Goal: Information Seeking & Learning: Learn about a topic

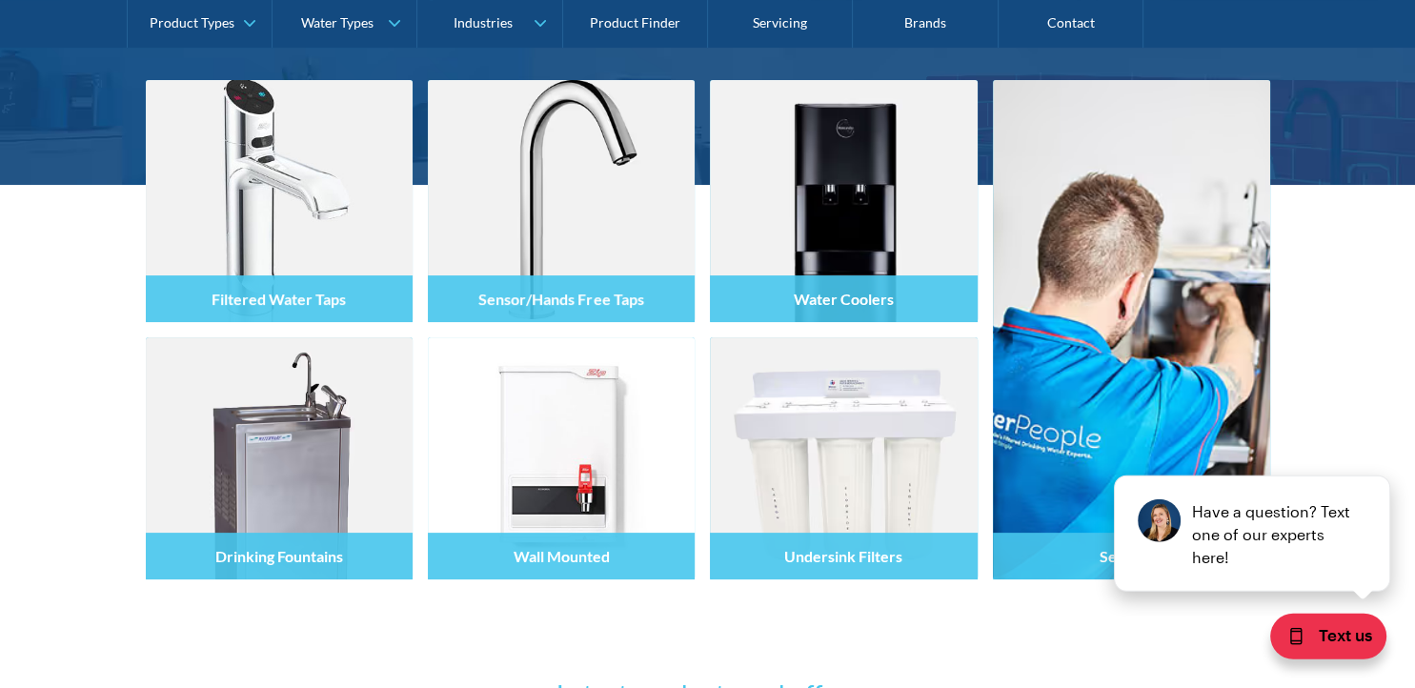
scroll to position [201, 0]
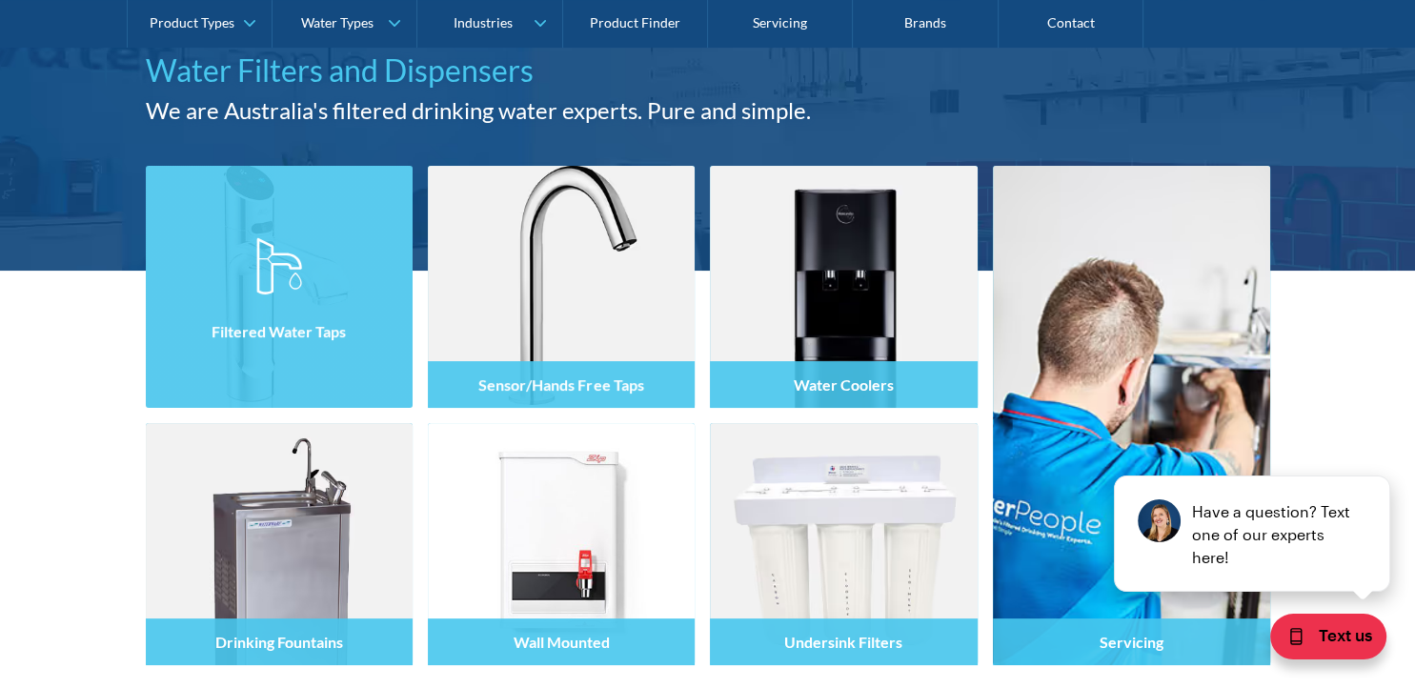
click at [222, 334] on h4 "Filtered Water Taps" at bounding box center [278, 331] width 134 height 18
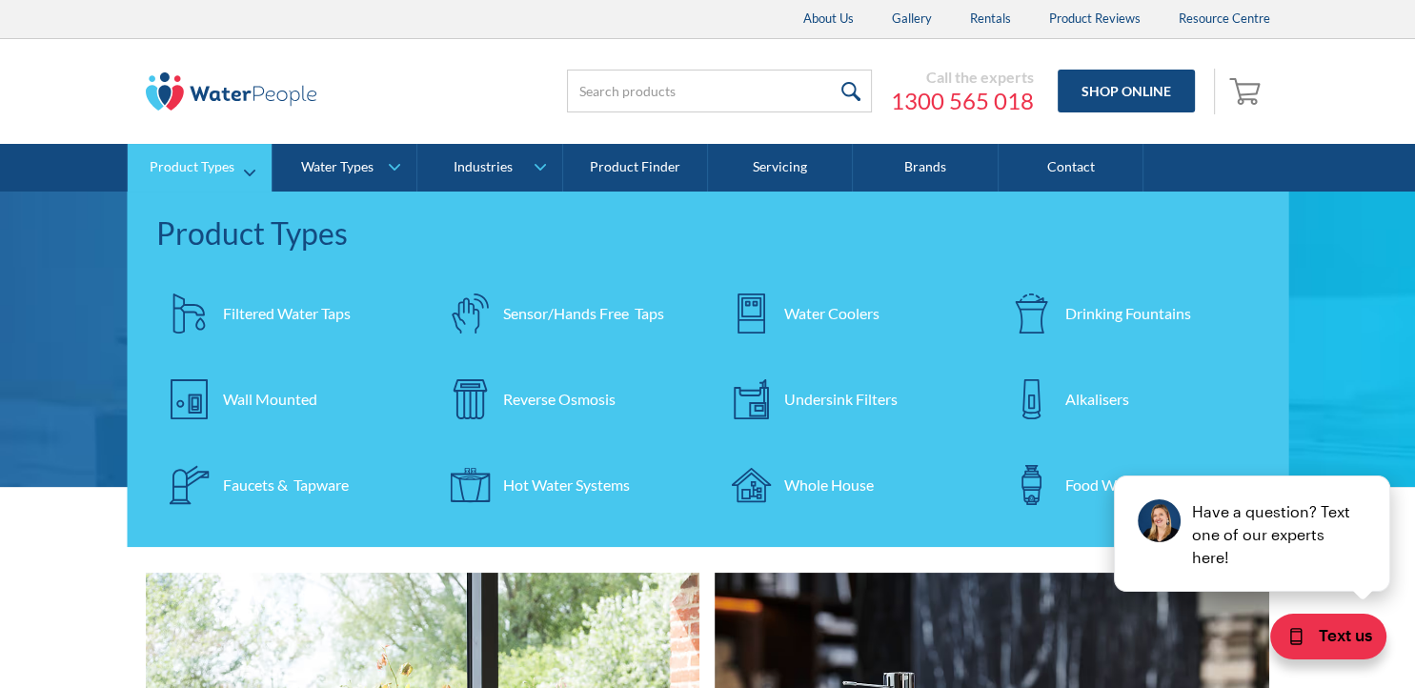
click at [524, 393] on div "Reverse Osmosis" at bounding box center [559, 399] width 112 height 23
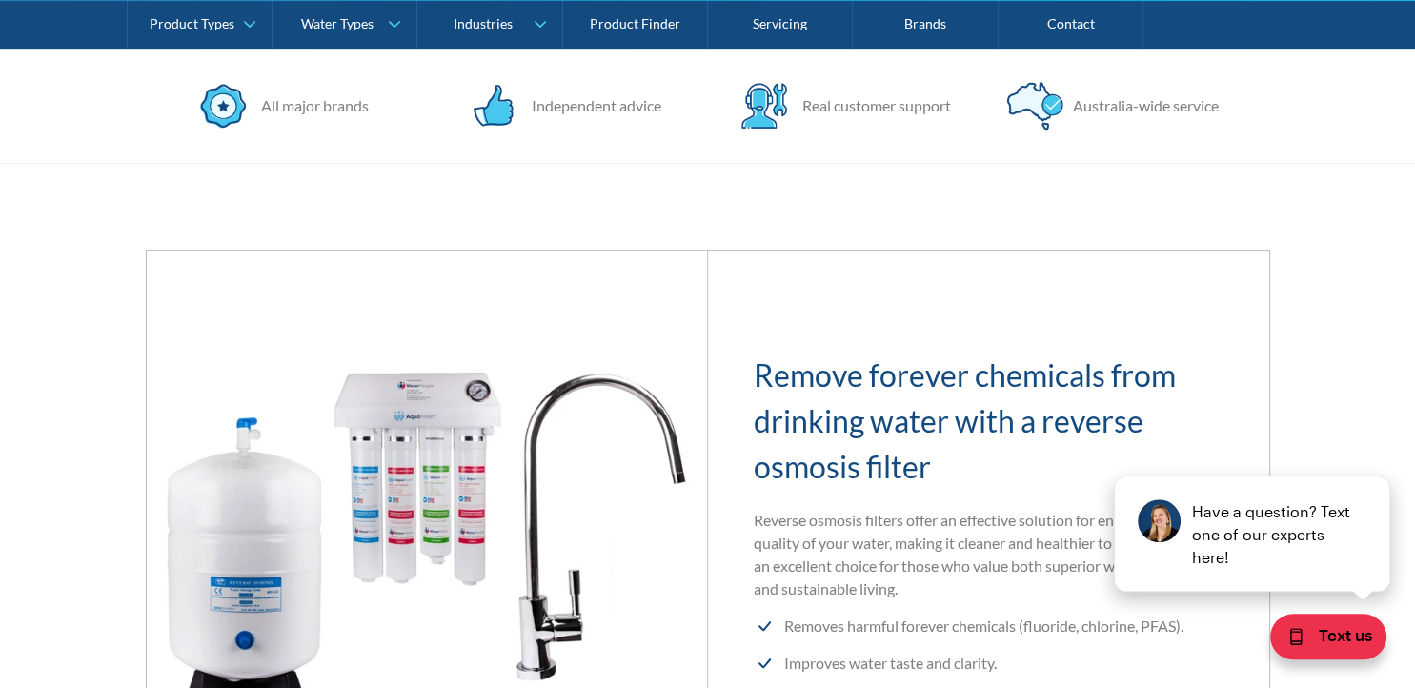
scroll to position [291, 0]
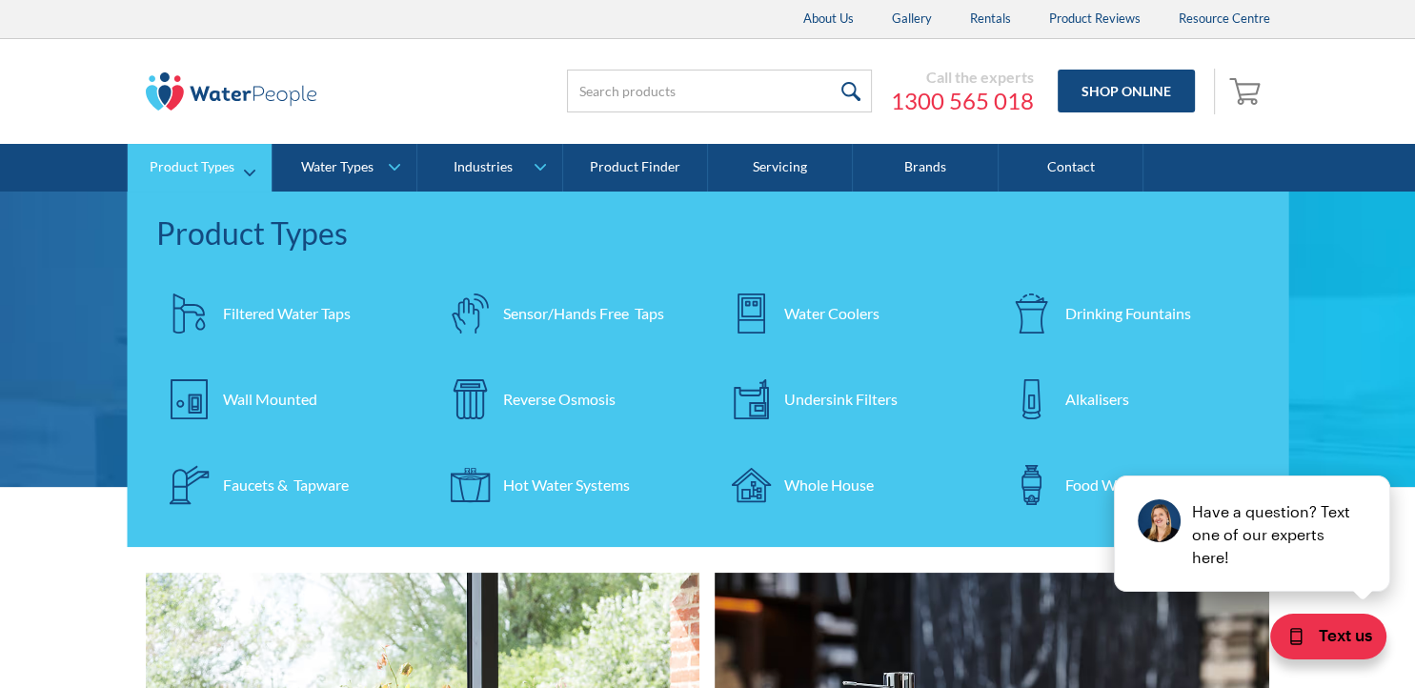
click at [836, 398] on div "Undersink Filters" at bounding box center [840, 399] width 113 height 23
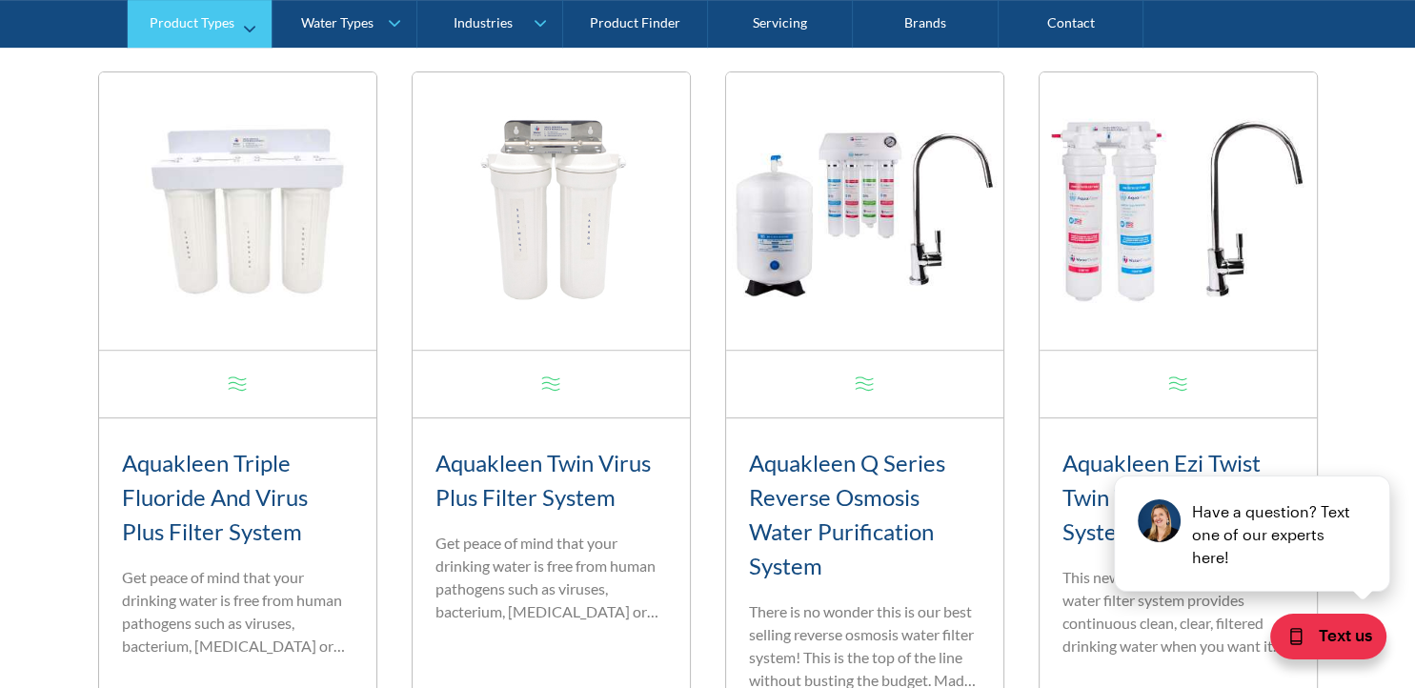
scroll to position [905, 0]
